Goal: Task Accomplishment & Management: Manage account settings

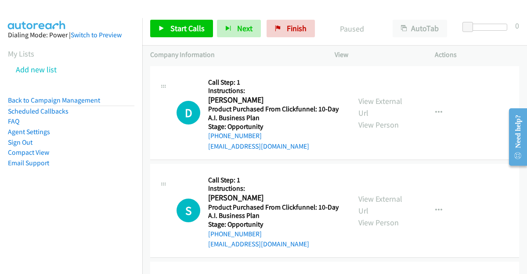
scroll to position [0, 8]
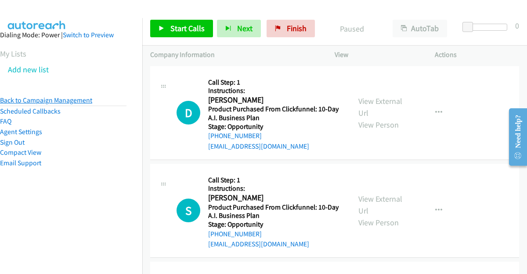
click at [36, 100] on link "Back to Campaign Management" at bounding box center [46, 100] width 92 height 8
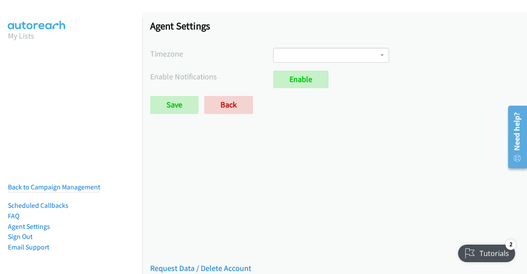
click at [297, 65] on div "Agent Settings Timezone International Date Line West American Samoa Midway Isla…" at bounding box center [334, 71] width 385 height 118
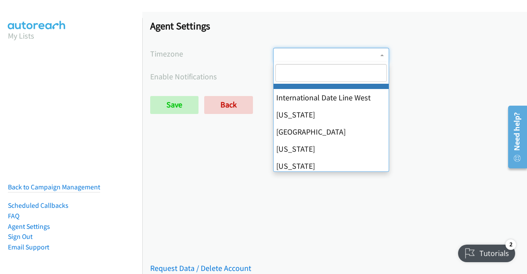
click at [294, 54] on span at bounding box center [331, 55] width 116 height 15
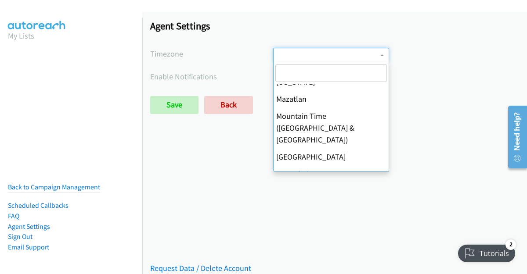
scroll to position [139, 0]
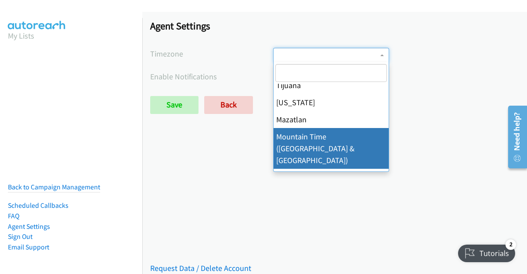
select select "Mountain Time (US & Canada)"
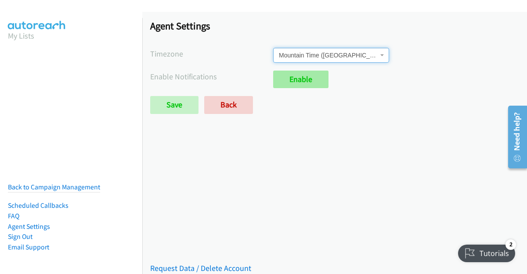
click at [292, 82] on link "Enable" at bounding box center [300, 80] width 55 height 18
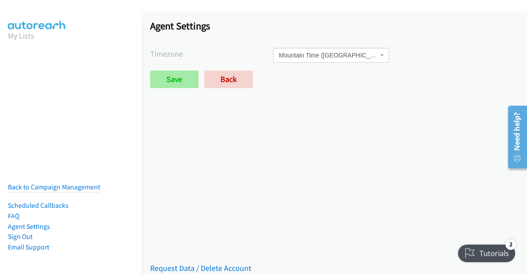
click at [153, 83] on input "Save" at bounding box center [174, 80] width 48 height 18
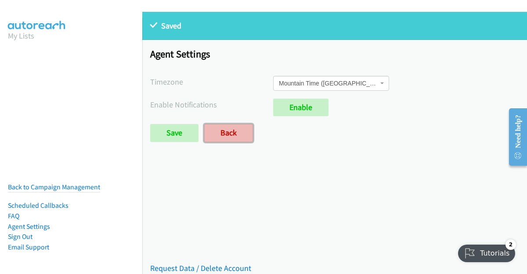
click at [214, 136] on link "Back" at bounding box center [228, 133] width 49 height 18
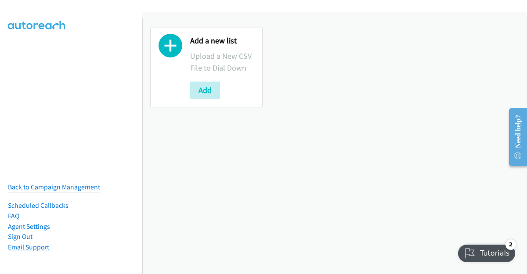
click at [35, 249] on link "Email Support" at bounding box center [28, 247] width 41 height 8
click at [60, 187] on link "Back to Campaign Management" at bounding box center [54, 187] width 92 height 8
